Goal: Find specific page/section: Find specific page/section

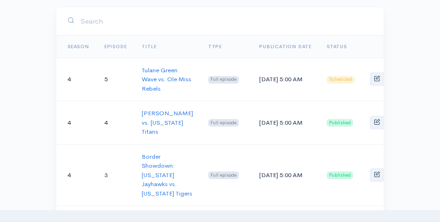
scroll to position [163, 0]
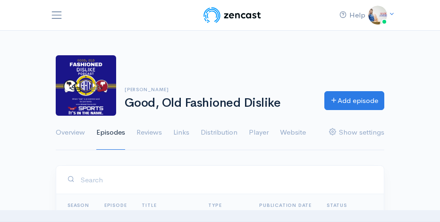
click at [57, 16] on span "Toggle navigation" at bounding box center [57, 15] width 12 height 12
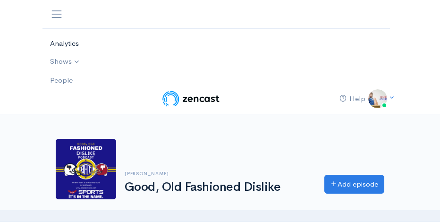
click at [58, 41] on link "Analytics" at bounding box center [213, 43] width 340 height 18
